Goal: Find contact information: Find contact information

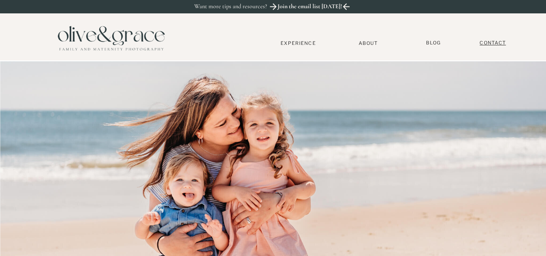
click at [491, 42] on nav "Contact" at bounding box center [492, 43] width 35 height 6
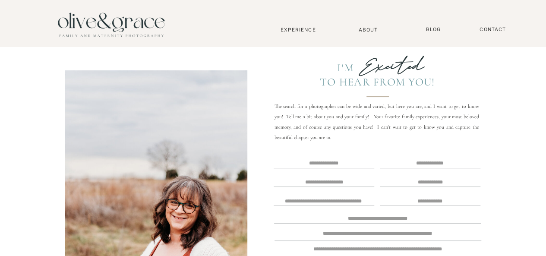
click at [321, 162] on textarea at bounding box center [323, 163] width 99 height 7
click at [338, 160] on textarea at bounding box center [323, 163] width 99 height 7
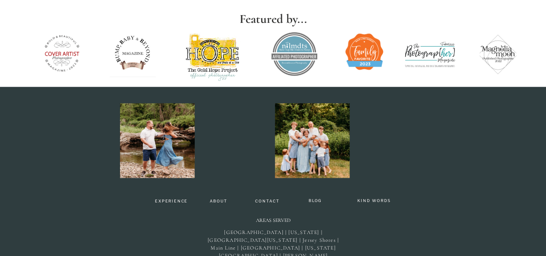
scroll to position [441, 0]
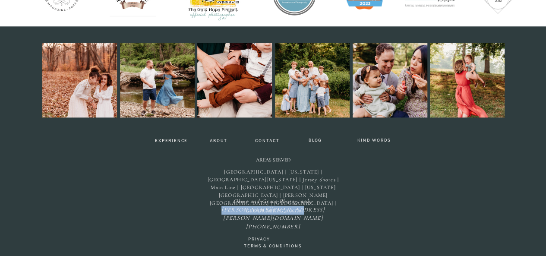
drag, startPoint x: 308, startPoint y: 208, endPoint x: 242, endPoint y: 208, distance: 65.6
click at [242, 208] on p "Olive and [PERSON_NAME] Photography [PERSON_NAME][EMAIL_ADDRESS][PERSON_NAME][D…" at bounding box center [273, 206] width 107 height 19
copy icon "[PERSON_NAME][EMAIL_ADDRESS][PERSON_NAME][DOMAIN_NAME]"
